Goal: Task Accomplishment & Management: Use online tool/utility

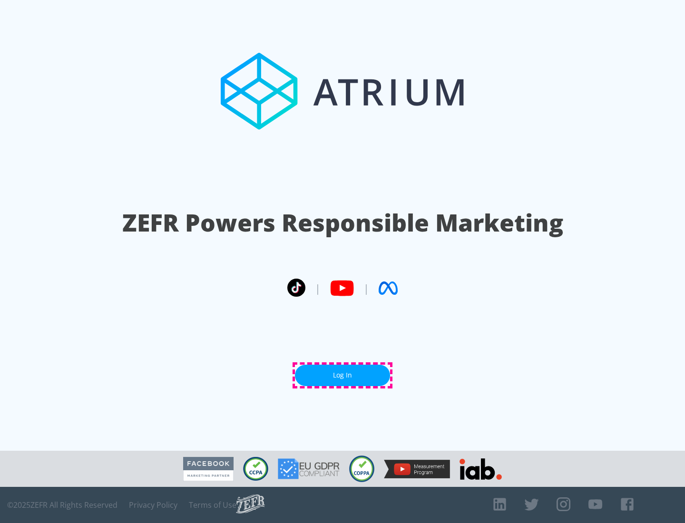
click at [342, 375] on link "Log In" at bounding box center [342, 375] width 95 height 21
